Goal: Navigation & Orientation: Find specific page/section

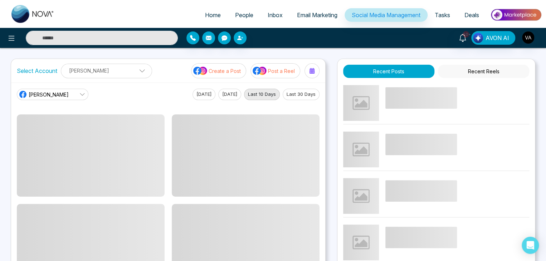
click at [193, 96] on button "[DATE]" at bounding box center [204, 94] width 23 height 11
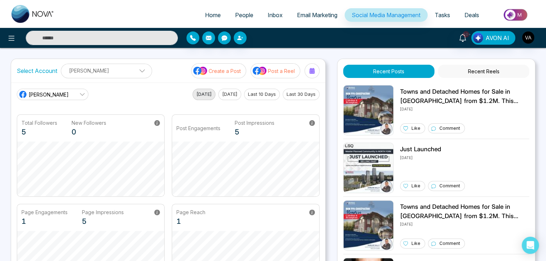
click at [72, 96] on link "[PERSON_NAME]" at bounding box center [53, 94] width 72 height 11
click at [53, 129] on span "(vijay_mmn)" at bounding box center [58, 126] width 52 height 8
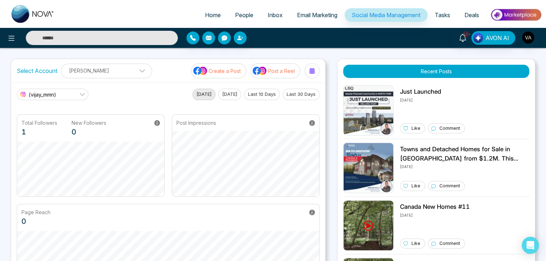
click at [53, 96] on span "(vijay_mmn)" at bounding box center [43, 95] width 28 height 8
click at [53, 115] on span "[PERSON_NAME]" at bounding box center [58, 114] width 52 height 8
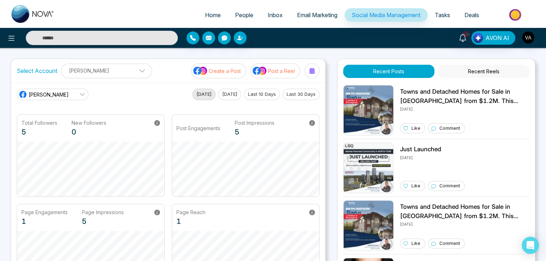
click at [220, 97] on button "[DATE]" at bounding box center [229, 94] width 23 height 11
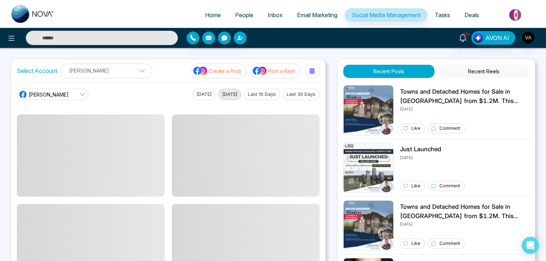
click at [76, 88] on div "[PERSON_NAME] N [DATE] [DATE] Last 10 Days Last 30 Days" at bounding box center [168, 187] width 314 height 209
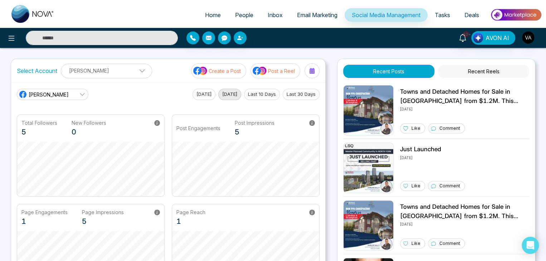
click at [77, 91] on link "[PERSON_NAME]" at bounding box center [53, 94] width 72 height 11
click at [55, 129] on span "(vijay_mmn)" at bounding box center [58, 126] width 52 height 8
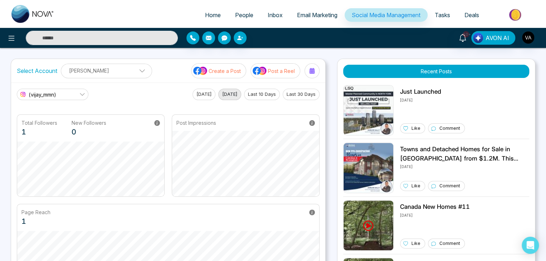
click at [265, 96] on button "Last 10 Days" at bounding box center [262, 94] width 36 height 11
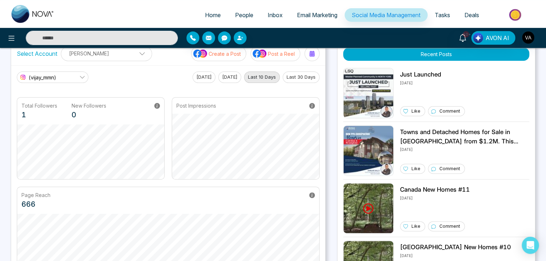
scroll to position [16, 0]
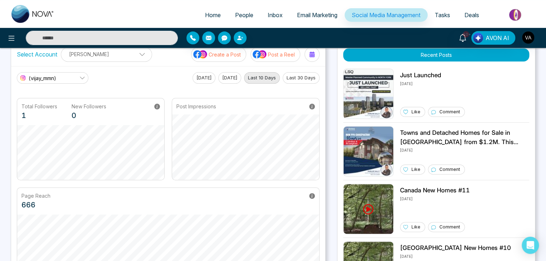
click at [302, 86] on main "(vijay_mmn) [DATE] [DATE] Last 10 Days Last 30 Days Total Followers 1 New Follo…" at bounding box center [168, 171] width 303 height 198
click at [307, 82] on button "Last 30 Days" at bounding box center [301, 77] width 37 height 11
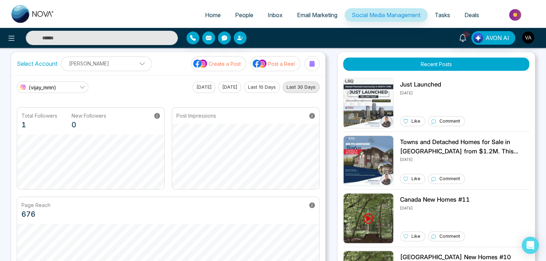
scroll to position [0, 0]
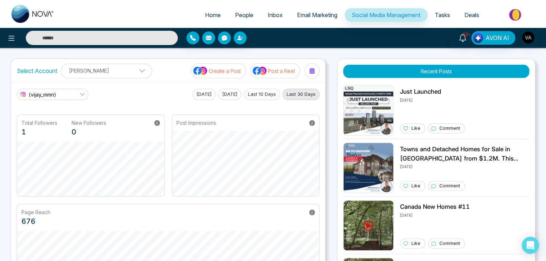
click at [203, 92] on button "[DATE]" at bounding box center [204, 94] width 23 height 11
click at [233, 96] on button "[DATE]" at bounding box center [229, 94] width 23 height 11
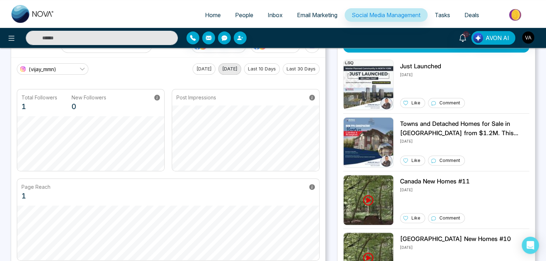
scroll to position [26, 0]
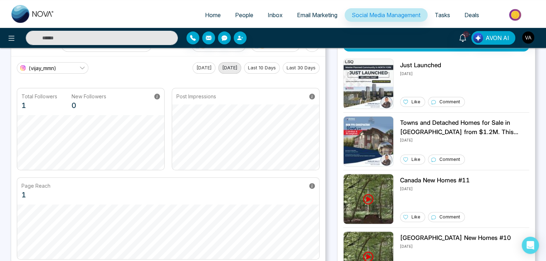
click at [268, 66] on button "Last 10 Days" at bounding box center [262, 67] width 36 height 11
click at [292, 64] on button "Last 30 Days" at bounding box center [301, 67] width 37 height 11
click at [43, 67] on span "(vijay_mmn)" at bounding box center [43, 68] width 28 height 8
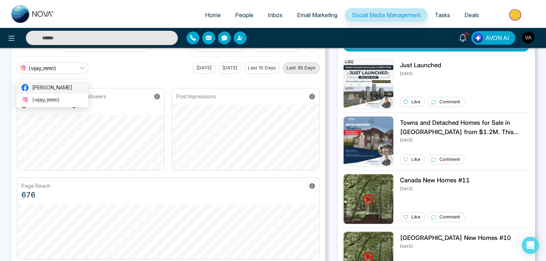
click at [44, 87] on span "[PERSON_NAME]" at bounding box center [58, 88] width 52 height 8
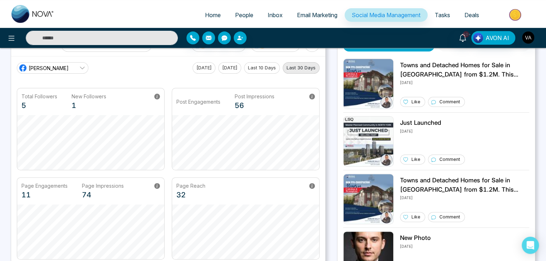
click at [197, 68] on button "[DATE]" at bounding box center [204, 67] width 23 height 11
click at [231, 70] on button "[DATE]" at bounding box center [229, 67] width 23 height 11
click at [258, 70] on button "Last 10 Days" at bounding box center [262, 67] width 36 height 11
click at [297, 71] on button "Last 30 Days" at bounding box center [301, 67] width 37 height 11
click at [195, 68] on button "[DATE]" at bounding box center [204, 67] width 23 height 11
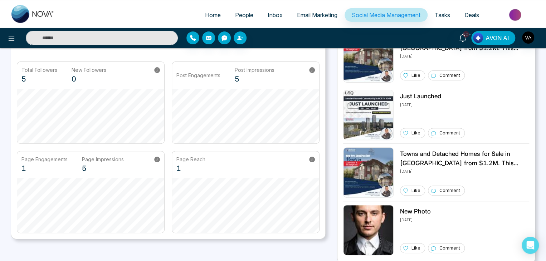
scroll to position [54, 0]
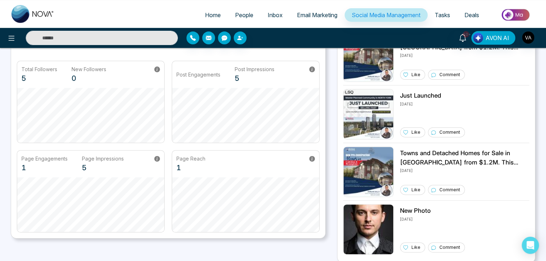
click at [205, 18] on span "Home" at bounding box center [213, 14] width 16 height 7
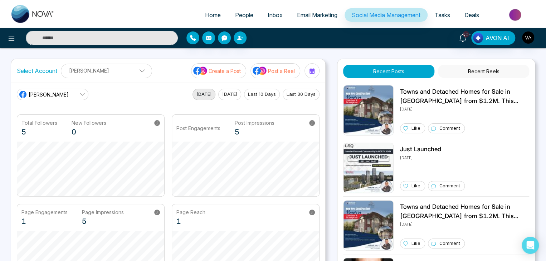
select select "*"
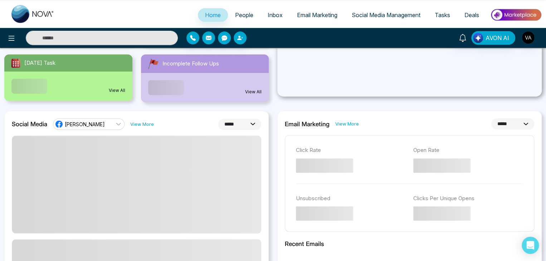
scroll to position [134, 0]
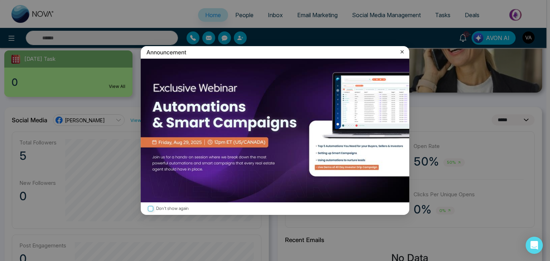
click at [402, 53] on icon at bounding box center [401, 51] width 7 height 7
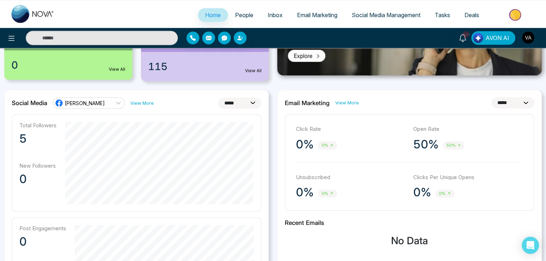
scroll to position [145, 0]
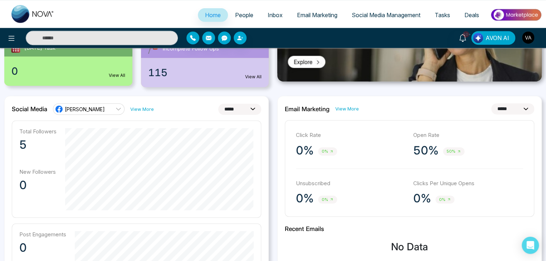
click at [98, 111] on link "[PERSON_NAME]" at bounding box center [89, 108] width 72 height 11
click at [76, 142] on span "(vijay_mmn)" at bounding box center [94, 141] width 52 height 8
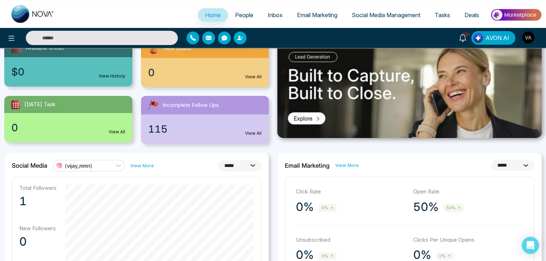
scroll to position [87, 0]
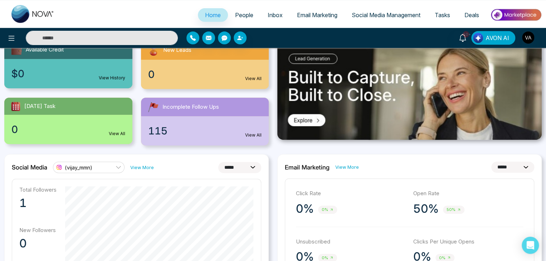
click at [246, 168] on select "**********" at bounding box center [239, 167] width 43 height 11
select select "*"
click at [218, 162] on select "**********" at bounding box center [239, 167] width 43 height 11
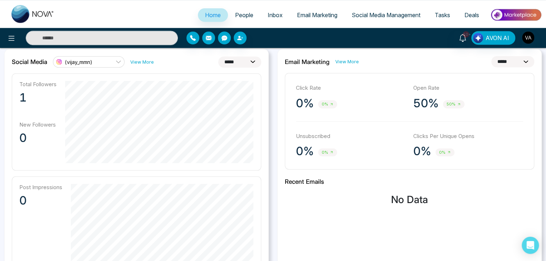
scroll to position [191, 0]
